Goal: Navigation & Orientation: Find specific page/section

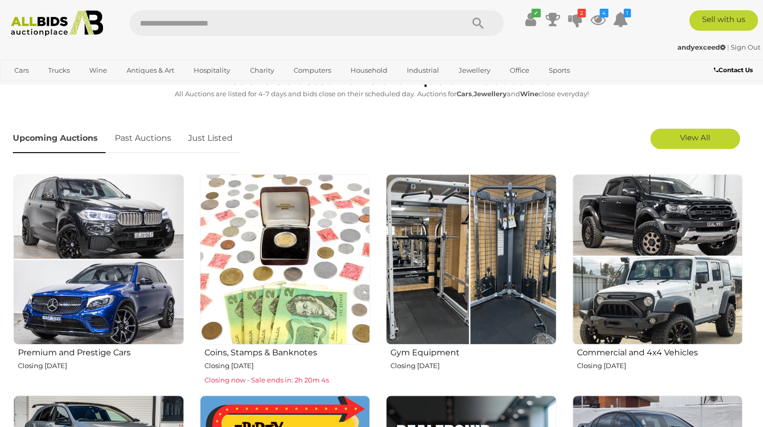
scroll to position [290, 0]
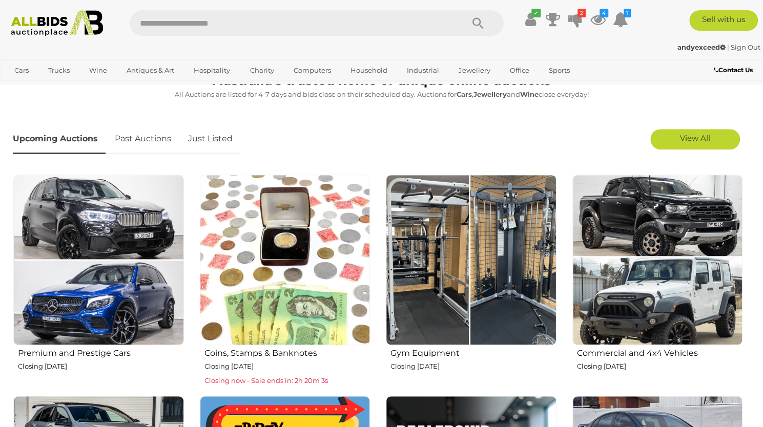
click at [207, 142] on link "Just Listed" at bounding box center [210, 139] width 60 height 30
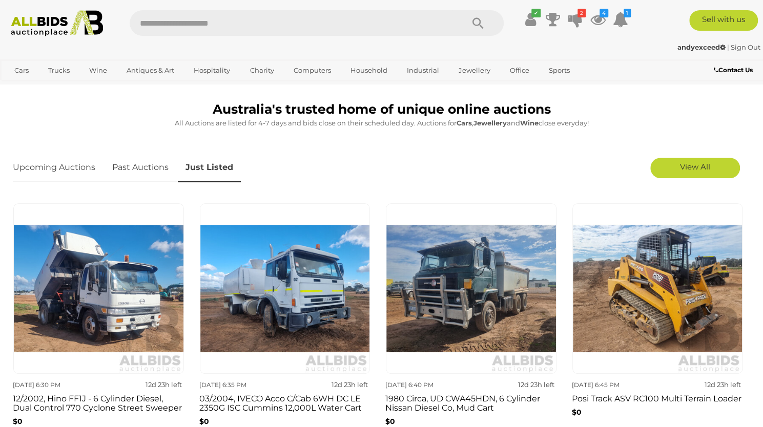
scroll to position [259, 0]
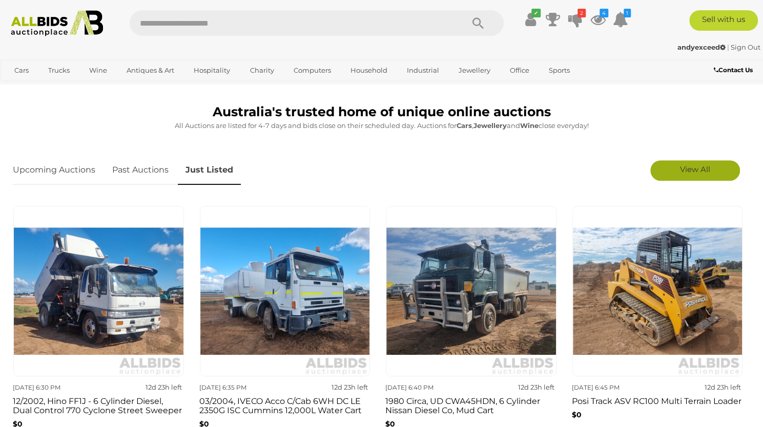
click at [693, 170] on span "View All" at bounding box center [695, 169] width 30 height 10
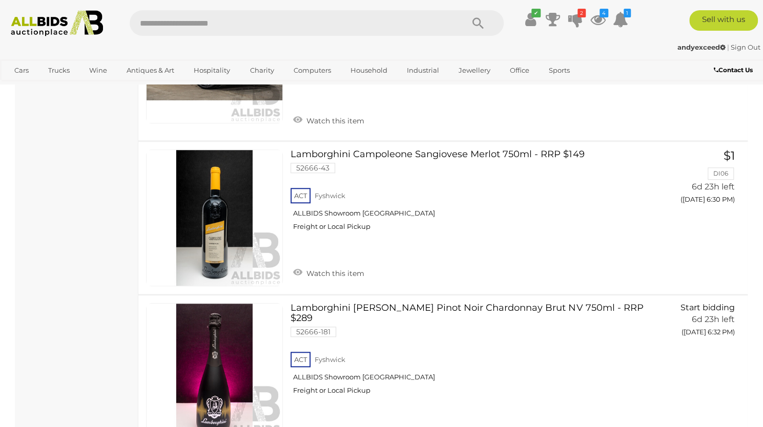
scroll to position [2650, 0]
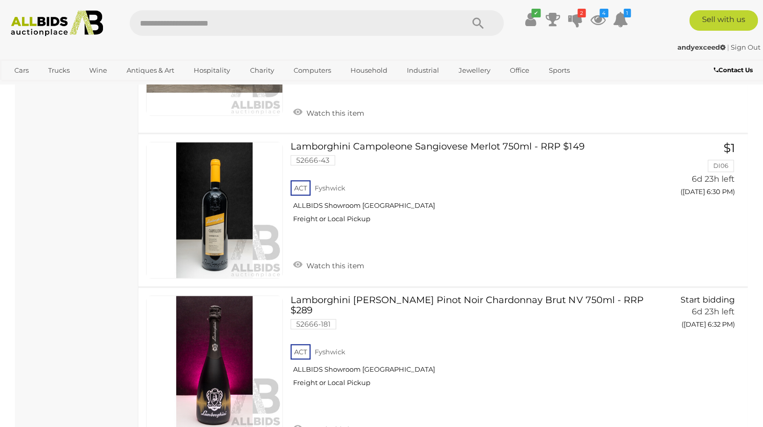
scroll to position [2652, 0]
